Goal: Task Accomplishment & Management: Manage account settings

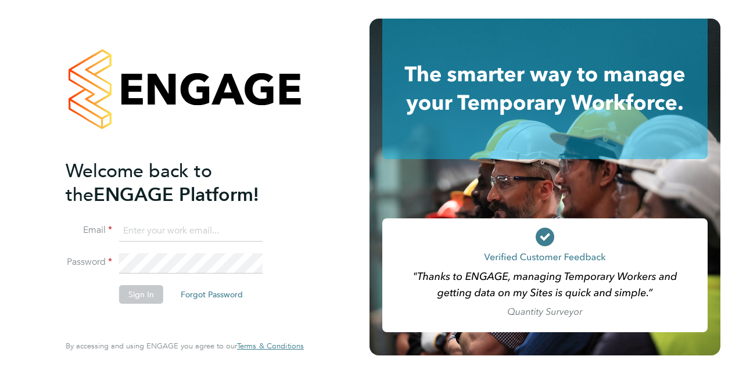
type input "[PERSON_NAME][EMAIL_ADDRESS][PERSON_NAME][DOMAIN_NAME]"
click at [131, 297] on button "Sign In" at bounding box center [141, 294] width 44 height 19
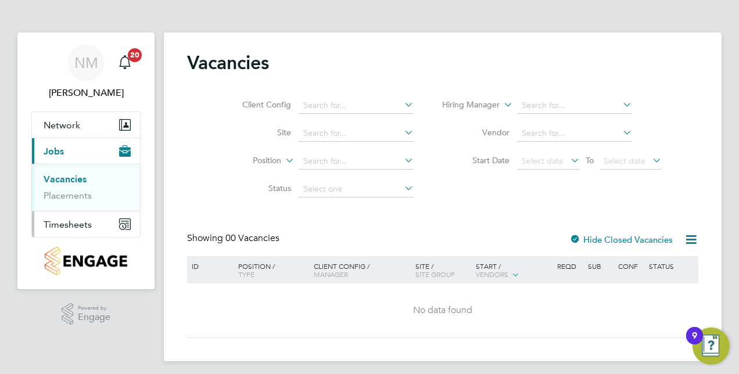
click at [73, 219] on span "Timesheets" at bounding box center [68, 224] width 48 height 11
click at [63, 204] on link "Timesheets" at bounding box center [68, 205] width 48 height 11
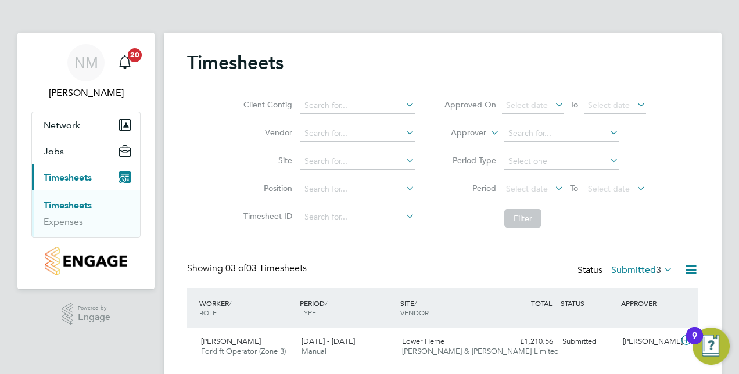
click at [454, 272] on div "Showing 03 of 03 Timesheets Status Submitted 3" at bounding box center [442, 275] width 511 height 26
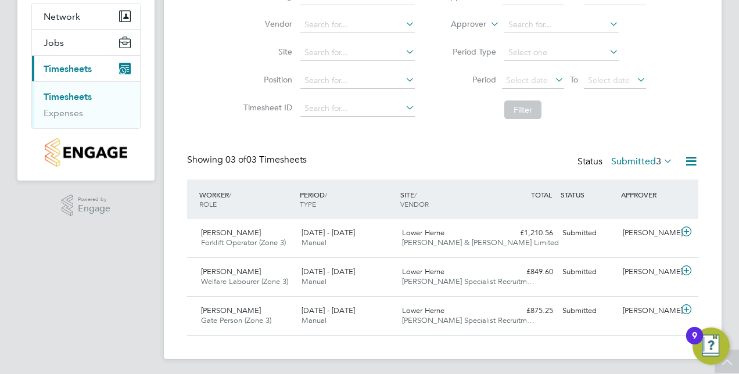
scroll to position [110, 0]
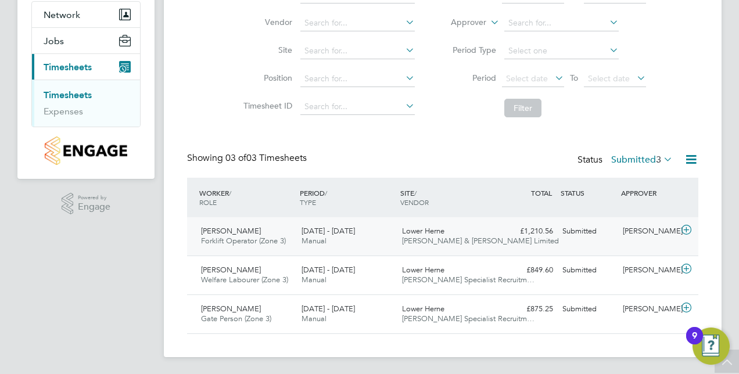
click at [249, 236] on span "Forklift Operator (Zone 3)" at bounding box center [243, 241] width 85 height 10
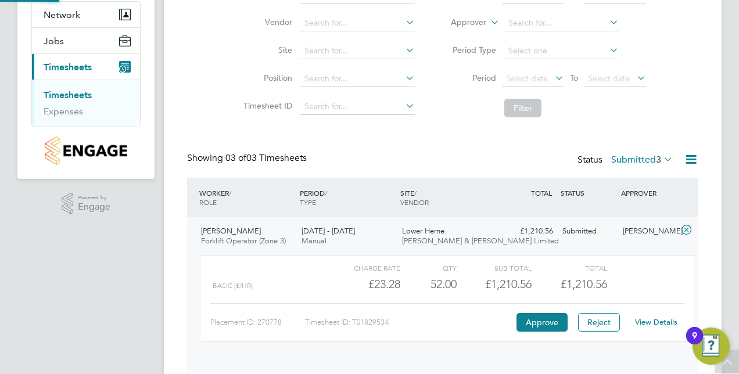
scroll to position [20, 113]
click at [531, 319] on button "Approve" at bounding box center [541, 322] width 51 height 19
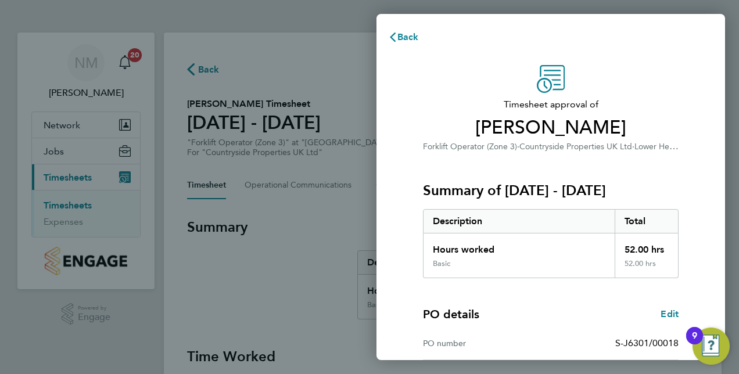
click at [404, 267] on div "Timesheet approval of Florin Faur Forklift Operator (Zone 3) · Countryside Prop…" at bounding box center [550, 296] width 348 height 491
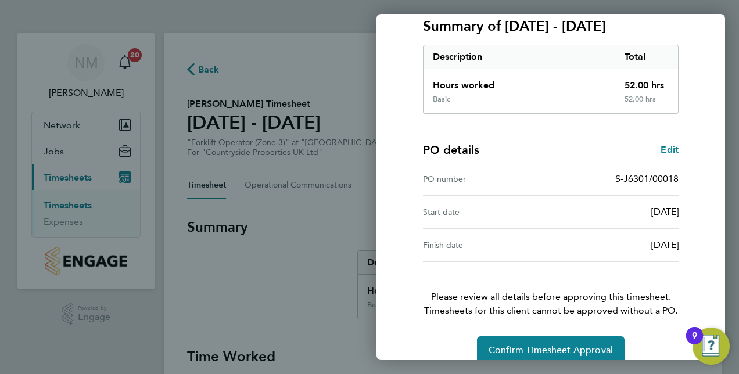
scroll to position [181, 0]
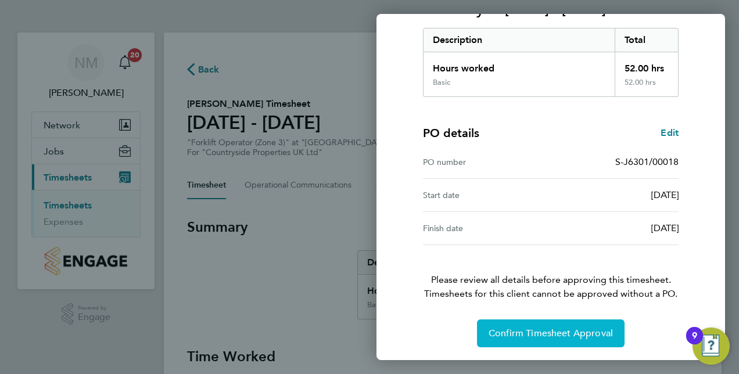
click at [499, 328] on span "Confirm Timesheet Approval" at bounding box center [550, 334] width 124 height 12
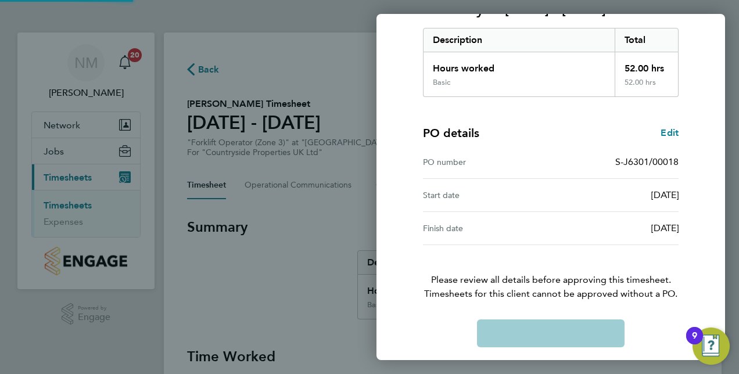
click at [499, 327] on div "Confirm Timesheet Approval Loading" at bounding box center [550, 333] width 283 height 28
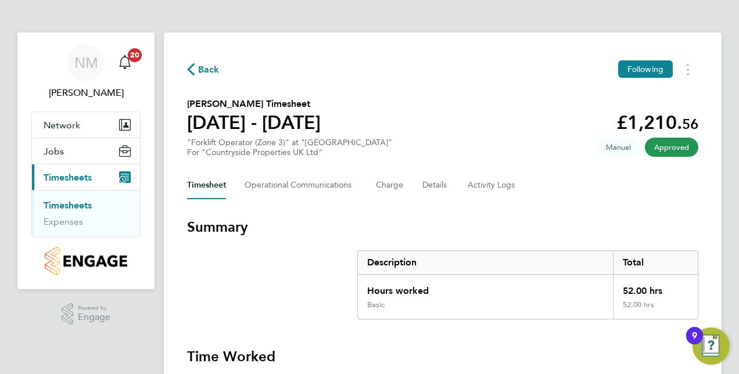
click at [84, 204] on link "Timesheets" at bounding box center [68, 205] width 48 height 11
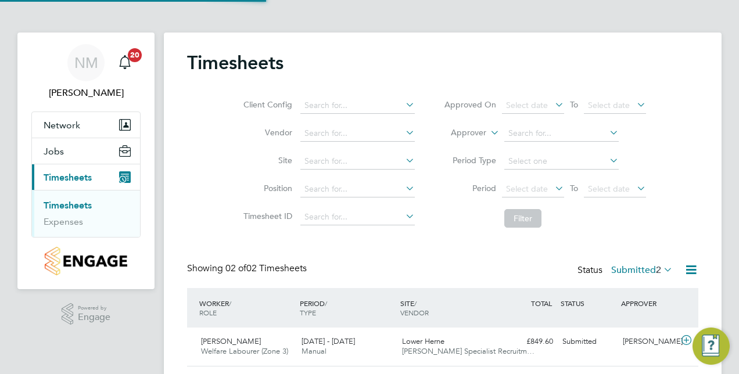
scroll to position [29, 100]
click at [331, 251] on div "Timesheets Client Config Vendor Site Position Timesheet ID Approved On Select d…" at bounding box center [442, 228] width 511 height 354
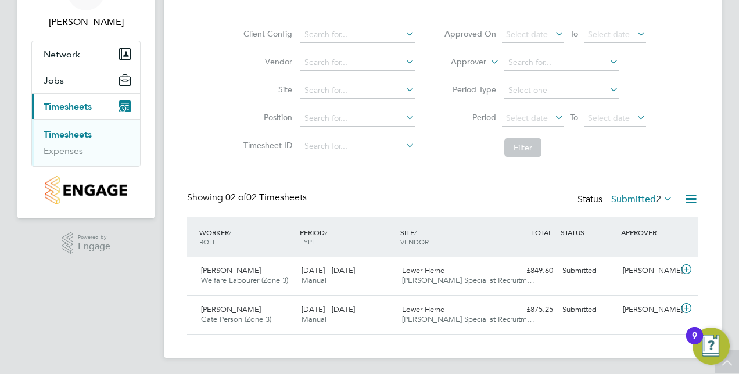
scroll to position [72, 0]
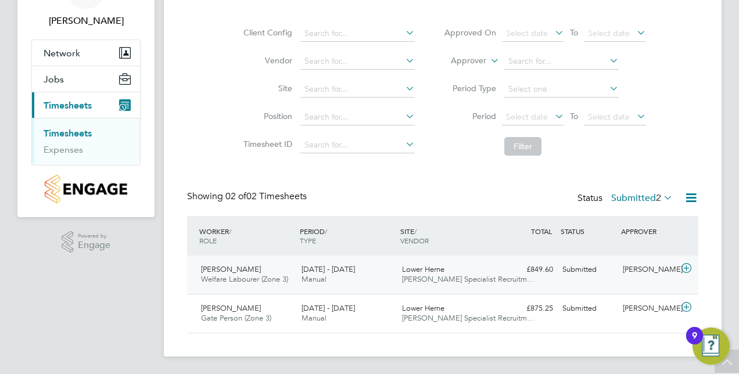
click at [243, 271] on span "[PERSON_NAME]" at bounding box center [231, 269] width 60 height 10
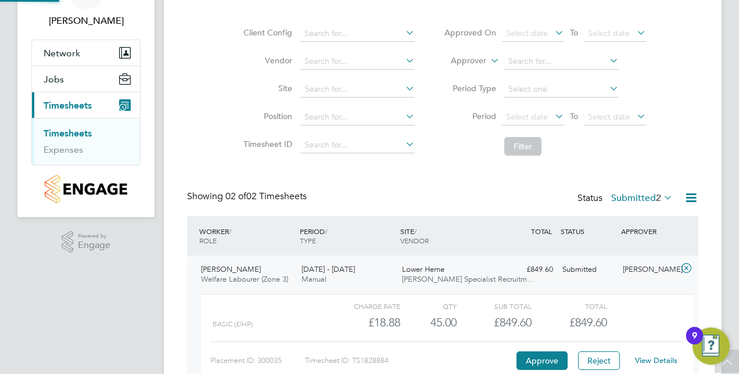
scroll to position [20, 113]
click at [524, 357] on button "Approve" at bounding box center [541, 360] width 51 height 19
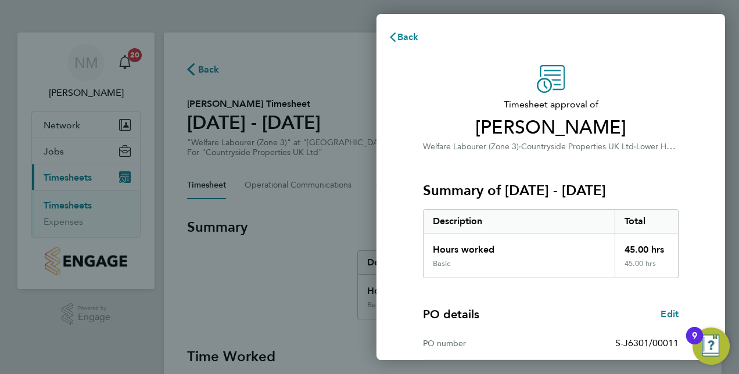
click at [396, 289] on div "Timesheet approval of Subai Thomas-Jaji Welfare Labourer (Zone 3) · Countryside…" at bounding box center [550, 296] width 348 height 491
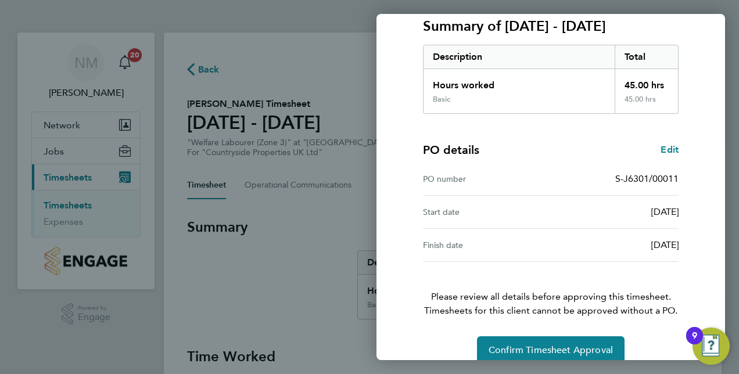
scroll to position [181, 0]
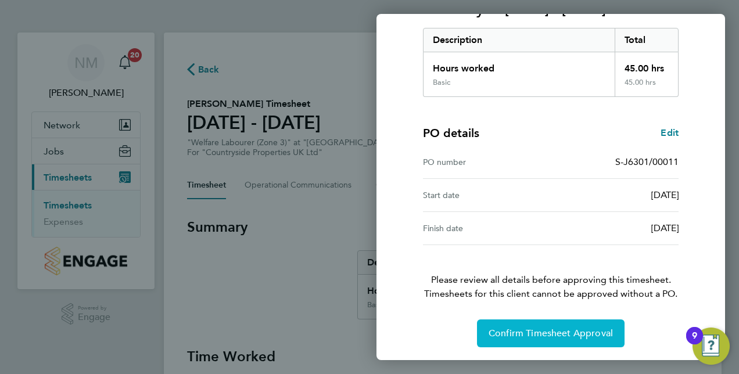
click at [503, 329] on span "Confirm Timesheet Approval" at bounding box center [550, 334] width 124 height 12
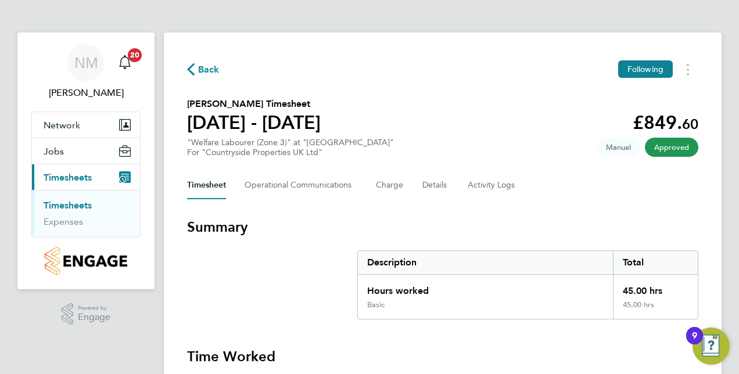
click at [75, 206] on link "Timesheets" at bounding box center [68, 205] width 48 height 11
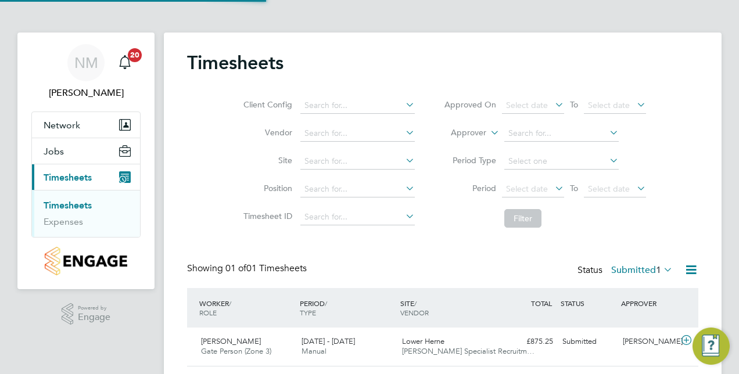
scroll to position [29, 100]
click at [341, 252] on div "Timesheets Client Config Vendor Site Position Timesheet ID Approved On Select d…" at bounding box center [442, 208] width 511 height 315
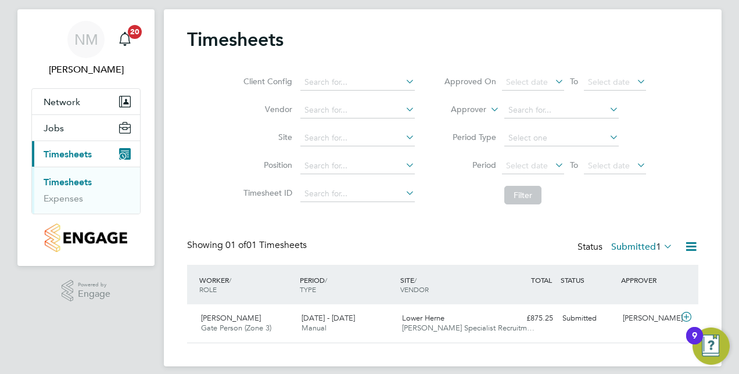
scroll to position [34, 0]
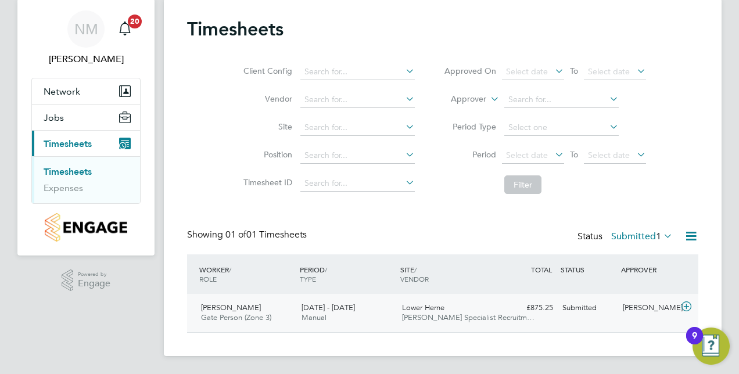
click at [243, 310] on span "[PERSON_NAME]" at bounding box center [231, 308] width 60 height 10
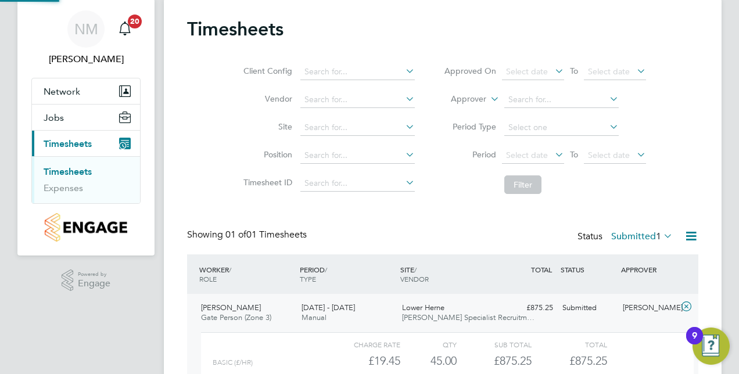
scroll to position [20, 113]
click at [400, 228] on div "Timesheets Client Config Vendor Site Position Timesheet ID Approved On Select d…" at bounding box center [442, 228] width 511 height 422
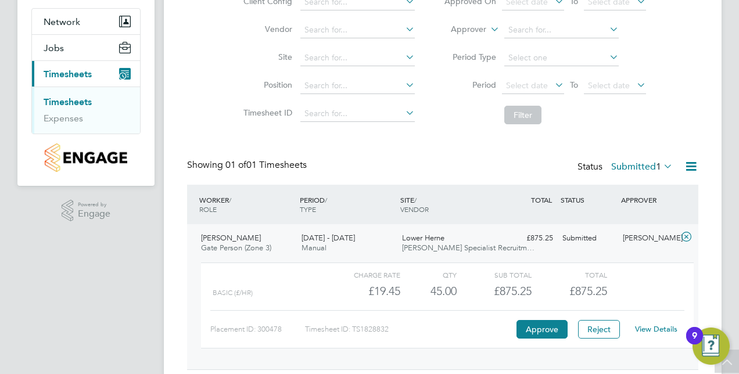
scroll to position [127, 0]
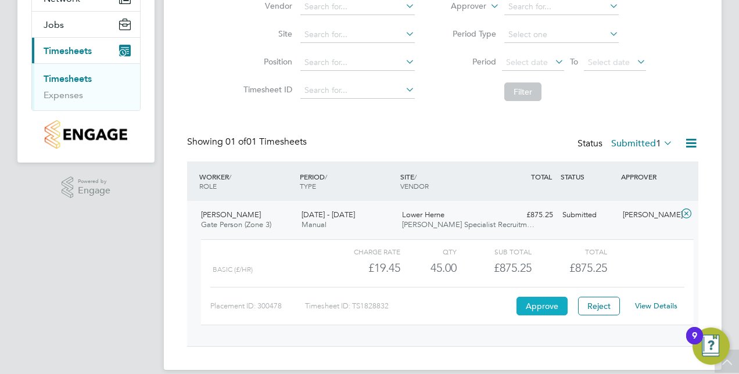
click at [533, 303] on button "Approve" at bounding box center [541, 306] width 51 height 19
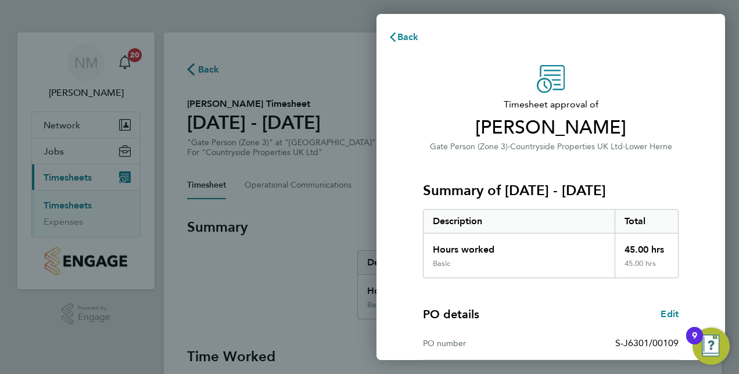
click at [398, 290] on div "Timesheet approval of [PERSON_NAME] Gate Person (Zone 3) · Countryside Properti…" at bounding box center [550, 296] width 348 height 491
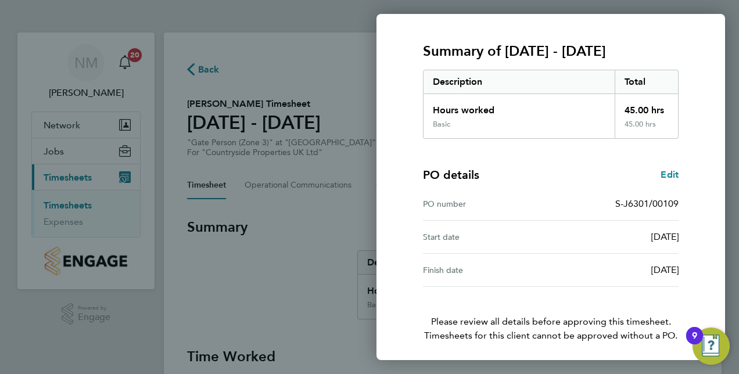
click at [398, 290] on div "Timesheet approval of [PERSON_NAME] Gate Person (Zone 3) · Countryside Properti…" at bounding box center [550, 157] width 348 height 491
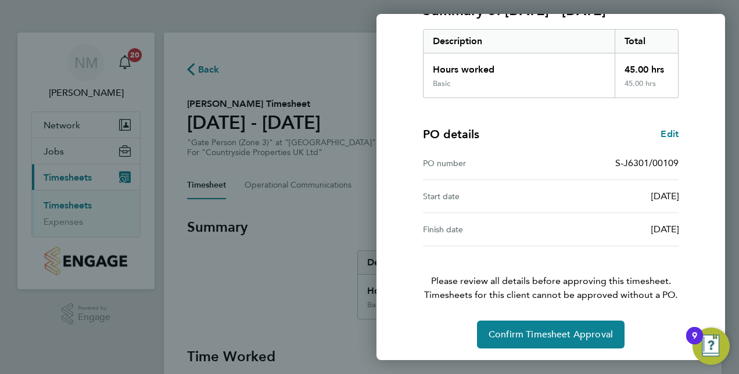
scroll to position [181, 0]
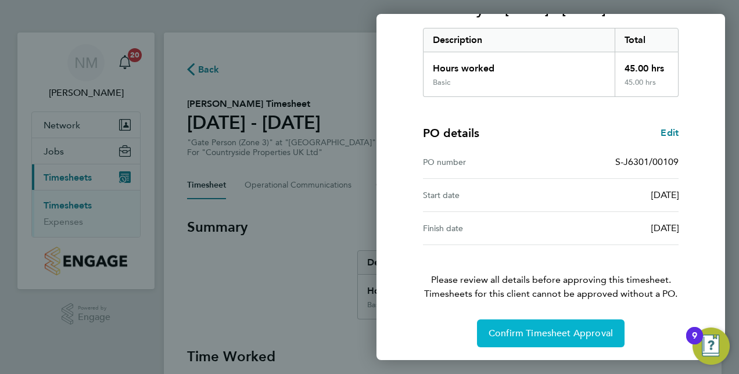
click at [495, 330] on span "Confirm Timesheet Approval" at bounding box center [550, 334] width 124 height 12
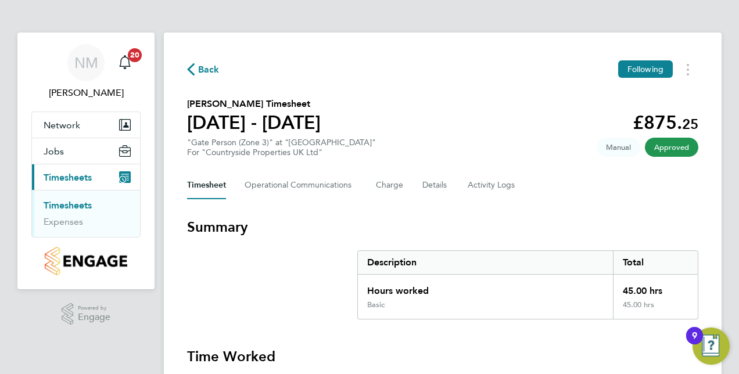
click at [80, 203] on link "Timesheets" at bounding box center [68, 205] width 48 height 11
